Goal: Communication & Community: Answer question/provide support

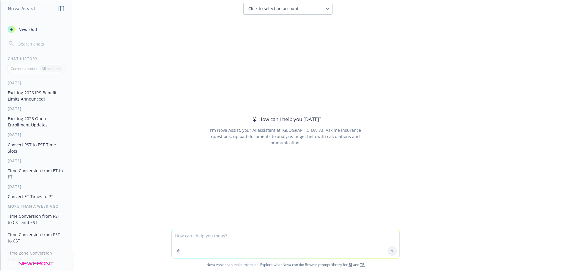
click at [278, 242] on textarea at bounding box center [286, 244] width 228 height 28
type textarea "M"
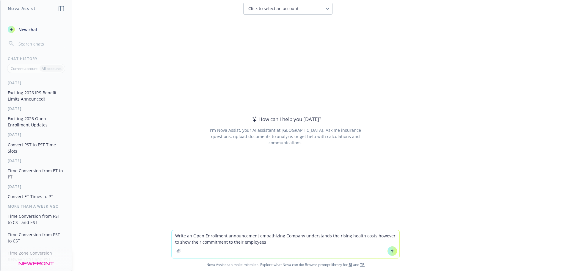
click at [221, 244] on textarea "Write an Open Enrollment announcement empathizing Company understands the risin…" at bounding box center [286, 244] width 228 height 28
click at [266, 244] on textarea "Write an Open Enrollment announcement empathizing Company understands the risin…" at bounding box center [286, 244] width 228 height 28
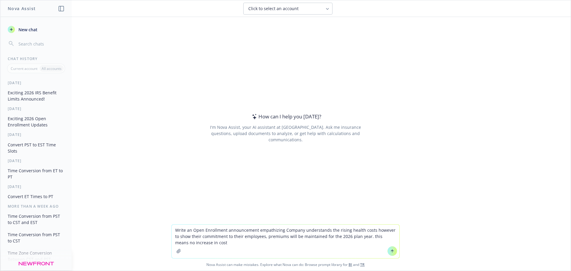
type textarea "Write an Open Enrollment announcement empathizing Company understands the risin…"
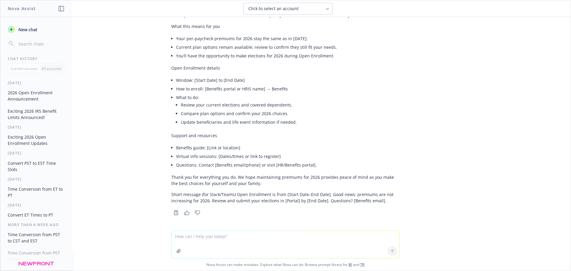
scroll to position [78, 0]
click at [277, 237] on textarea at bounding box center [286, 244] width 228 height 27
type textarea "m"
type textarea "can you write a short blurb about the costs"
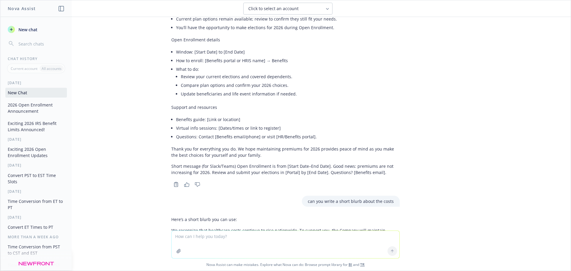
scroll to position [148, 0]
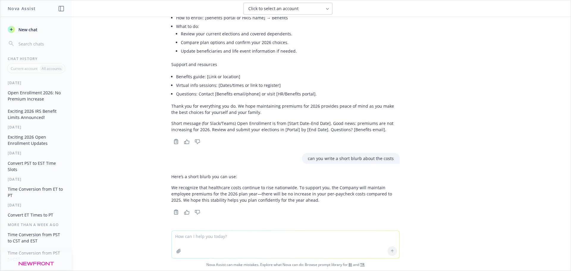
click at [264, 196] on p "We recognize that healthcare costs continue to rise nationwide. To support you,…" at bounding box center [285, 193] width 228 height 19
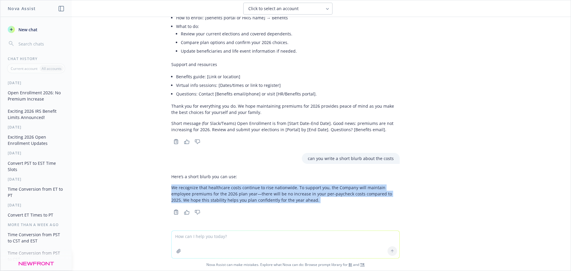
click at [264, 196] on p "We recognize that healthcare costs continue to rise nationwide. To support you,…" at bounding box center [285, 193] width 228 height 19
click at [273, 197] on p "We recognize that healthcare costs continue to rise nationwide. To support you,…" at bounding box center [285, 193] width 228 height 19
drag, startPoint x: 283, startPoint y: 201, endPoint x: 158, endPoint y: 188, distance: 125.9
click at [158, 188] on div "Write an Open Enrollment announcement empathizing Company understands the risin…" at bounding box center [285, 124] width 570 height 214
copy p "We recognize that healthcare costs continue to rise nationwide. To support you,…"
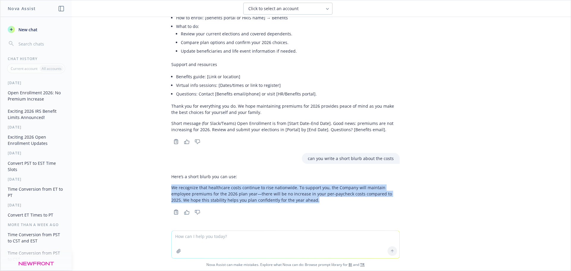
copy p "We recognize that healthcare costs continue to rise nationwide. To support you,…"
click at [312, 205] on div "Here’s a short blurb you can use: We recognize that healthcare costs continue t…" at bounding box center [285, 188] width 228 height 35
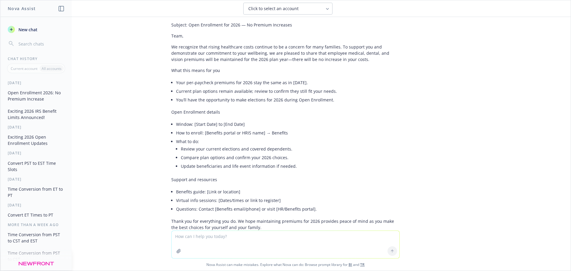
scroll to position [0, 0]
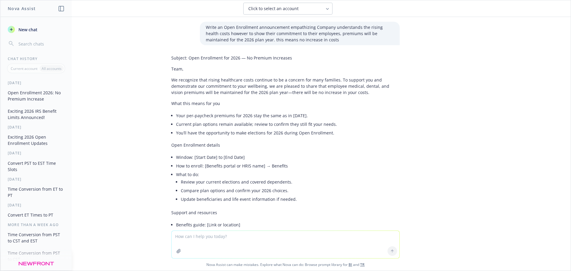
click at [36, 114] on button "Exciting 2026 IRS Benefit Limits Announced!" at bounding box center [36, 114] width 62 height 16
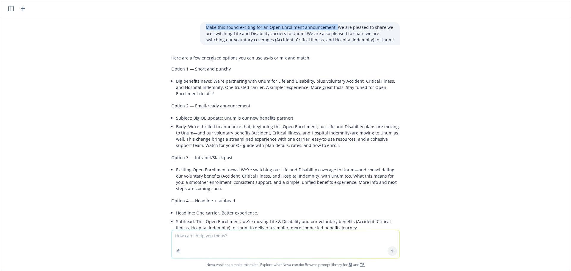
drag, startPoint x: 329, startPoint y: 26, endPoint x: 174, endPoint y: 28, distance: 154.7
click at [174, 28] on div "Make this sound exciting for an Open Enrollment announcement: We are pleased to…" at bounding box center [286, 33] width 238 height 23
copy p "Make this sound exciting for an Open Enrollment announcement:"
